Goal: Task Accomplishment & Management: Manage account settings

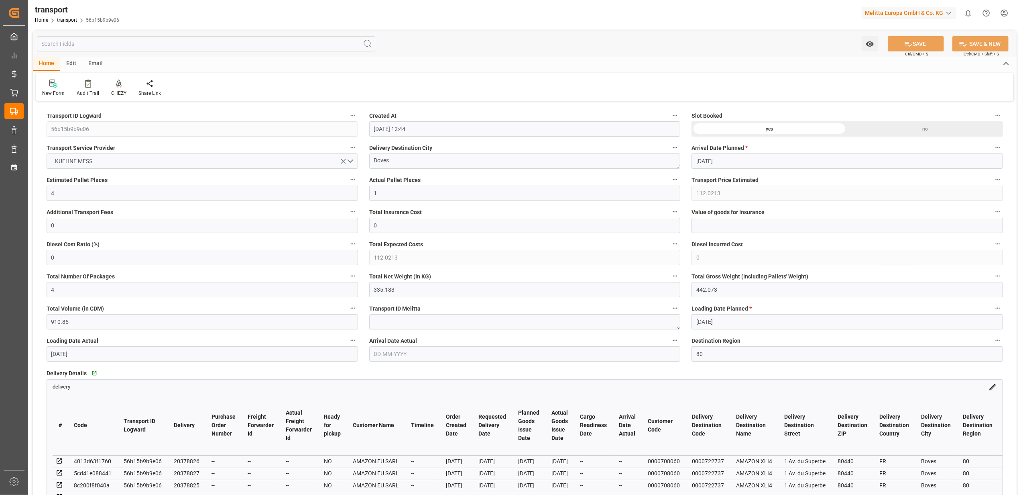
scroll to position [161, 0]
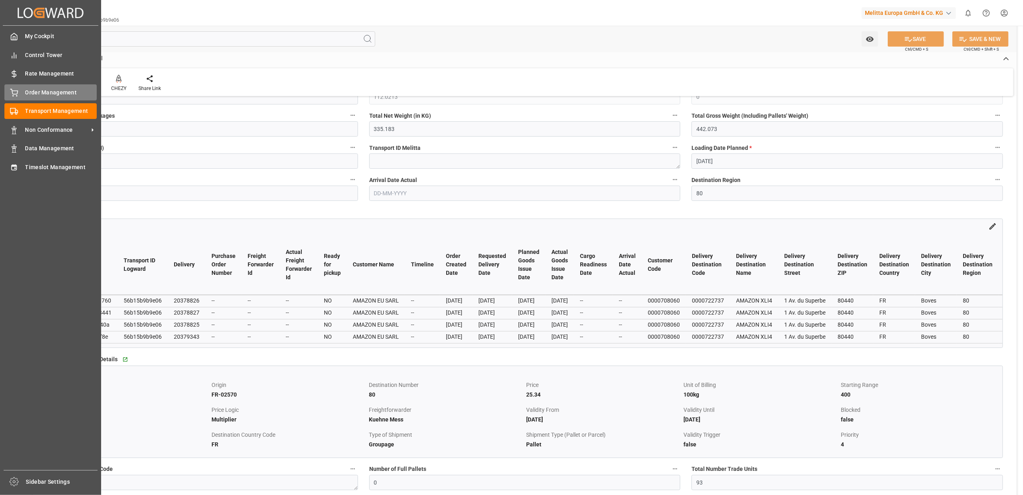
click at [59, 96] on span "Order Management" at bounding box center [61, 92] width 72 height 8
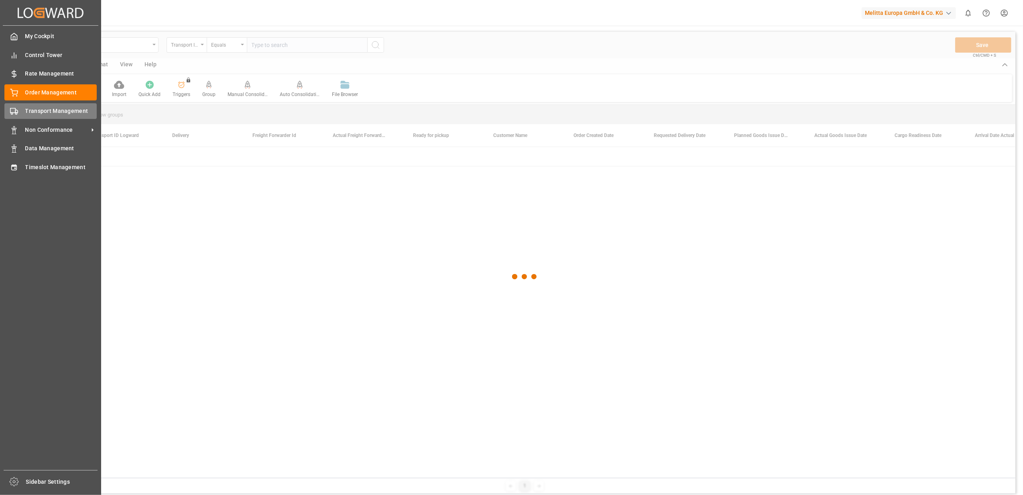
click at [49, 107] on span "Transport Management" at bounding box center [61, 111] width 72 height 8
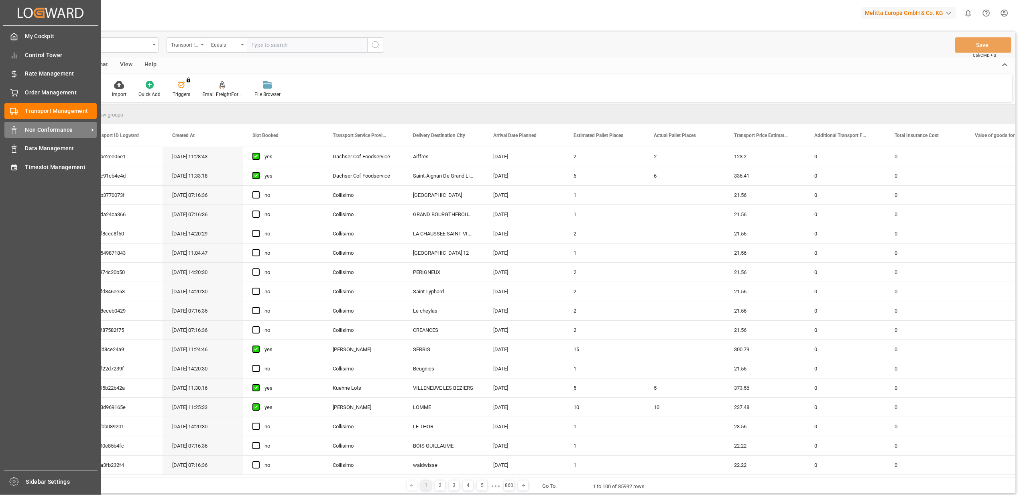
click at [60, 133] on span "Non Conformance" at bounding box center [56, 130] width 63 height 8
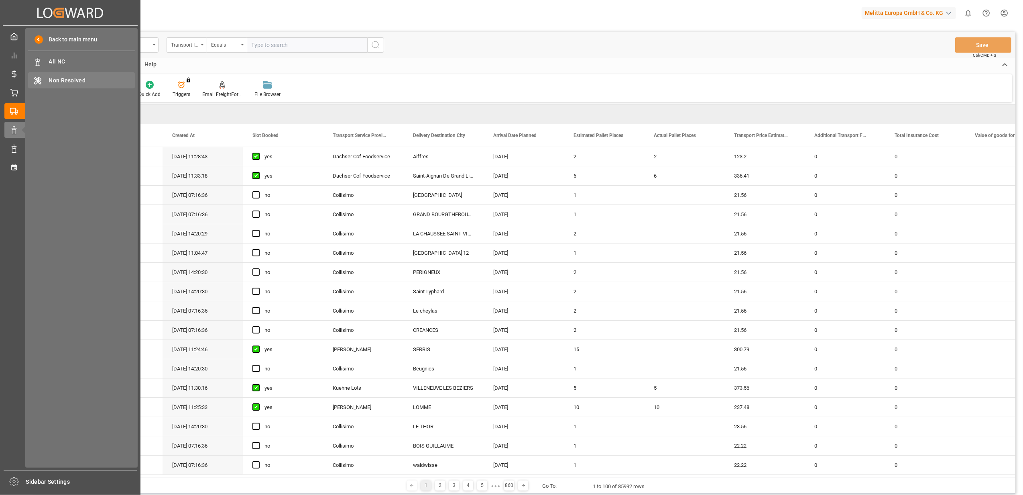
click at [65, 79] on span "Non Resolved" at bounding box center [92, 80] width 86 height 8
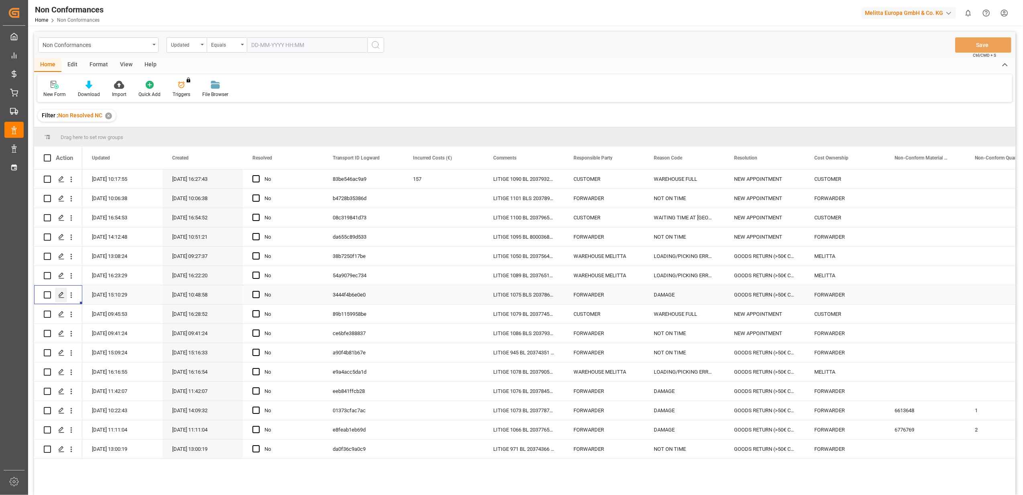
click at [62, 296] on icon "Press SPACE to select this row." at bounding box center [61, 294] width 6 height 6
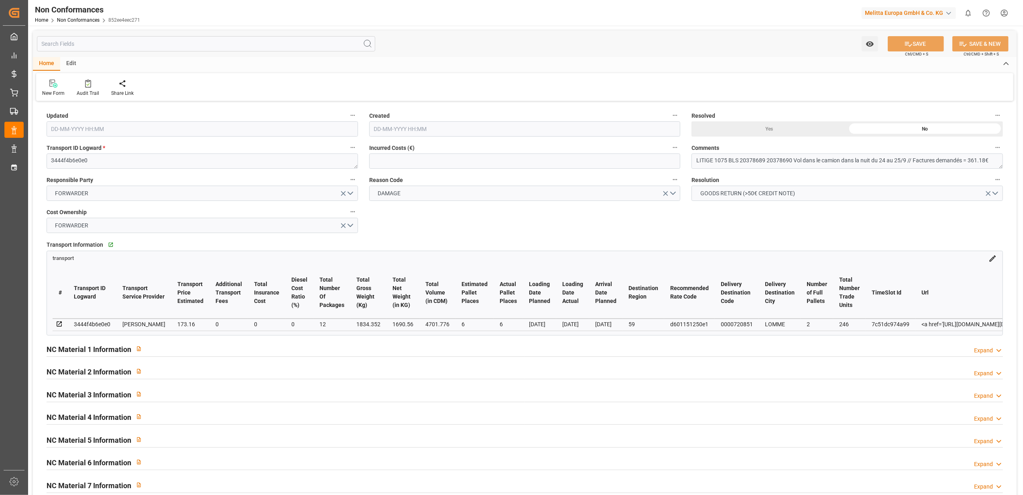
type input "[DATE] 13:10"
type input "[DATE] 08:48"
click at [776, 132] on div "Yes" at bounding box center [770, 128] width 156 height 15
drag, startPoint x: 964, startPoint y: 159, endPoint x: 913, endPoint y: 164, distance: 50.8
click at [913, 165] on textarea "LITIGE 1075 BLS 20378689 20378690 Vol dans le camion dans la nuit du 24 au 25/9…" at bounding box center [848, 160] width 312 height 15
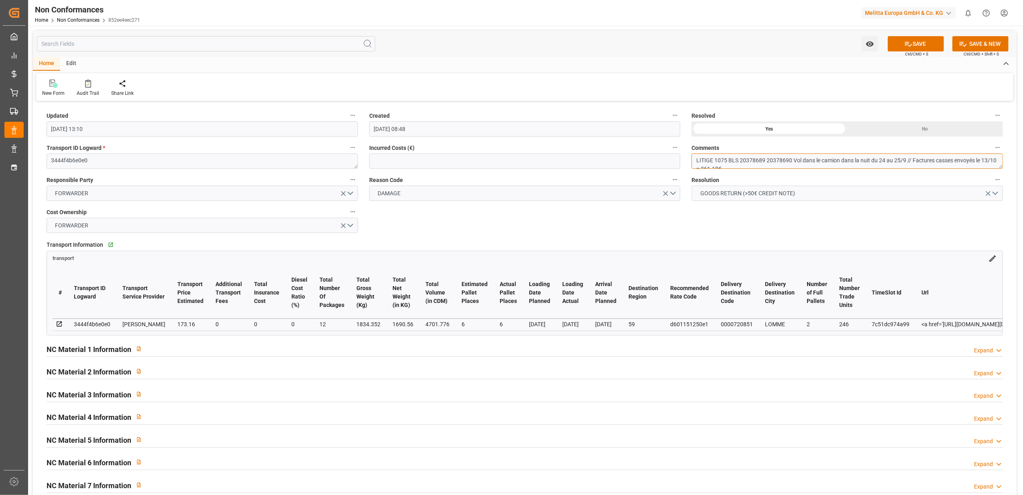
scroll to position [4, 0]
type textarea "LITIGE 1075 BLS 20378689 20378690 Vol dans le camion dans la nuit du 24 au 25/9…"
click at [928, 42] on button "SAVE" at bounding box center [916, 43] width 56 height 15
type input "[DATE] 09:43"
